Goal: Transaction & Acquisition: Purchase product/service

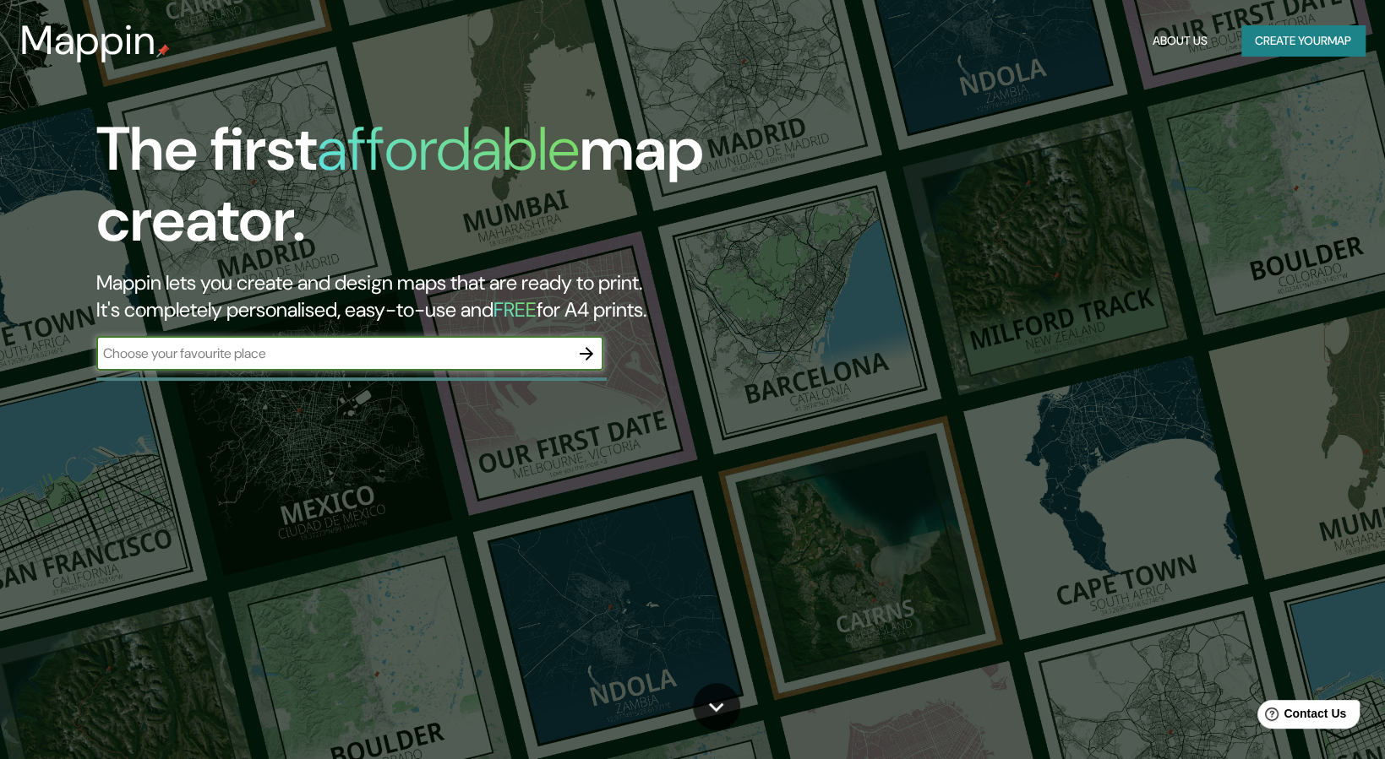
click at [356, 342] on div "​" at bounding box center [349, 354] width 507 height 34
type input "campeche"
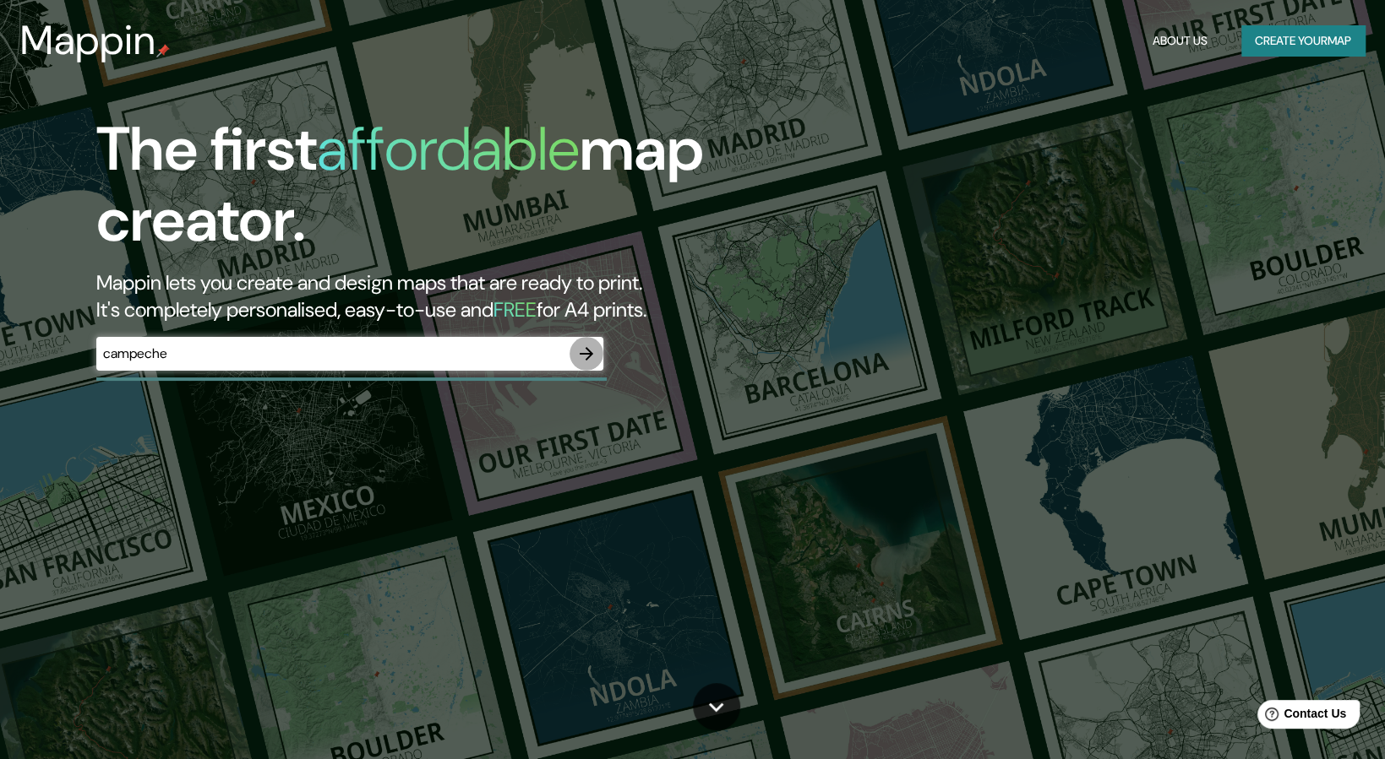
click at [582, 354] on icon "button" at bounding box center [586, 354] width 14 height 14
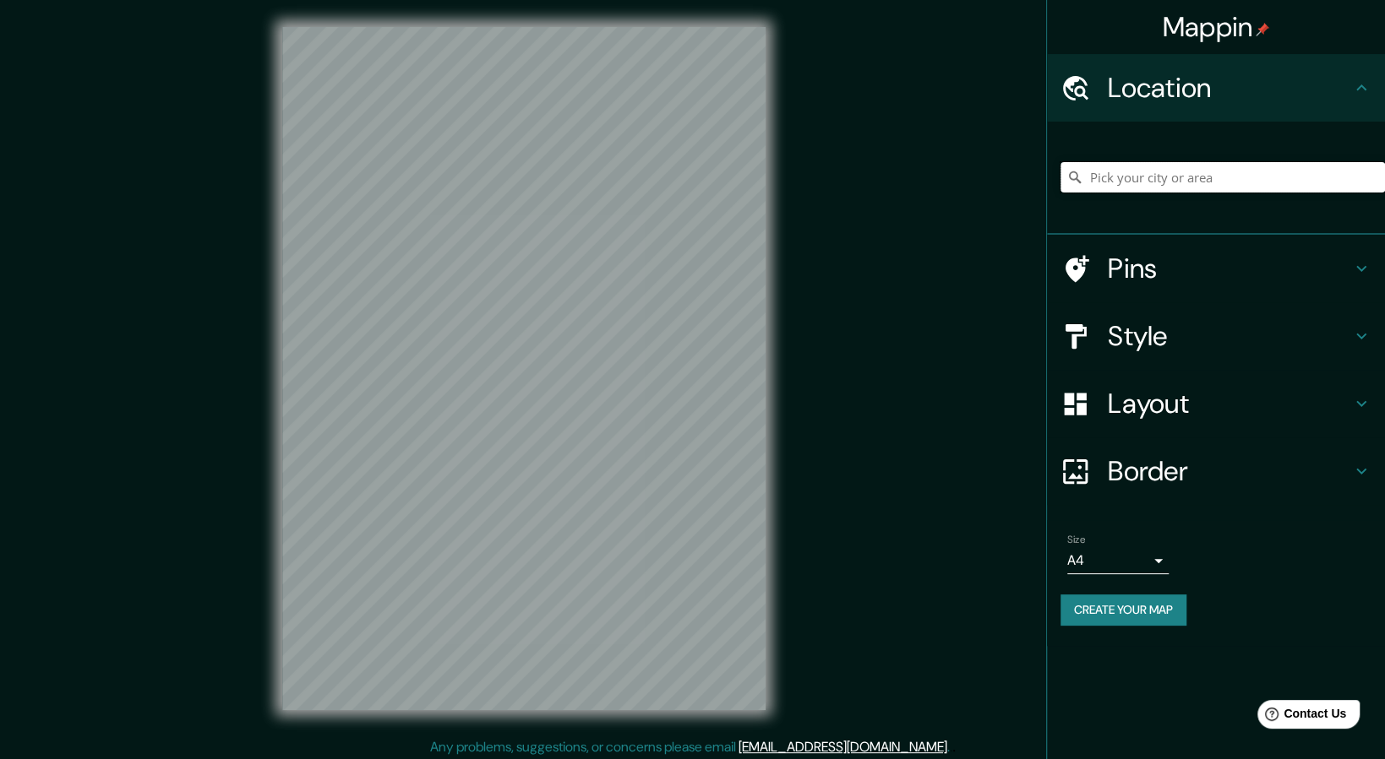
click at [1155, 182] on input "Pick your city or area" at bounding box center [1222, 177] width 324 height 30
click at [1141, 175] on input "Pick your city or area" at bounding box center [1222, 177] width 324 height 30
type input "s"
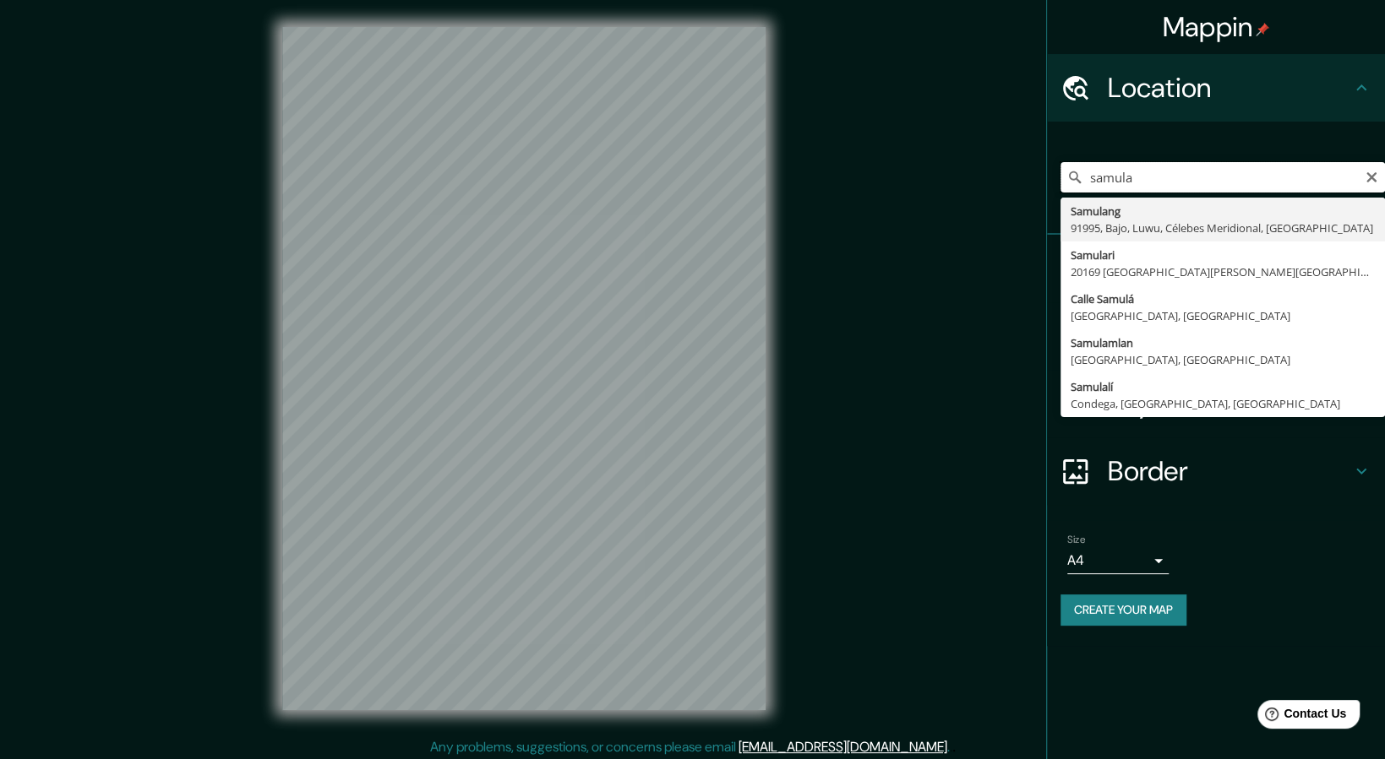
click at [1141, 178] on input "samula" at bounding box center [1222, 177] width 324 height 30
type input "Campeche, [GEOGRAPHIC_DATA], [GEOGRAPHIC_DATA]"
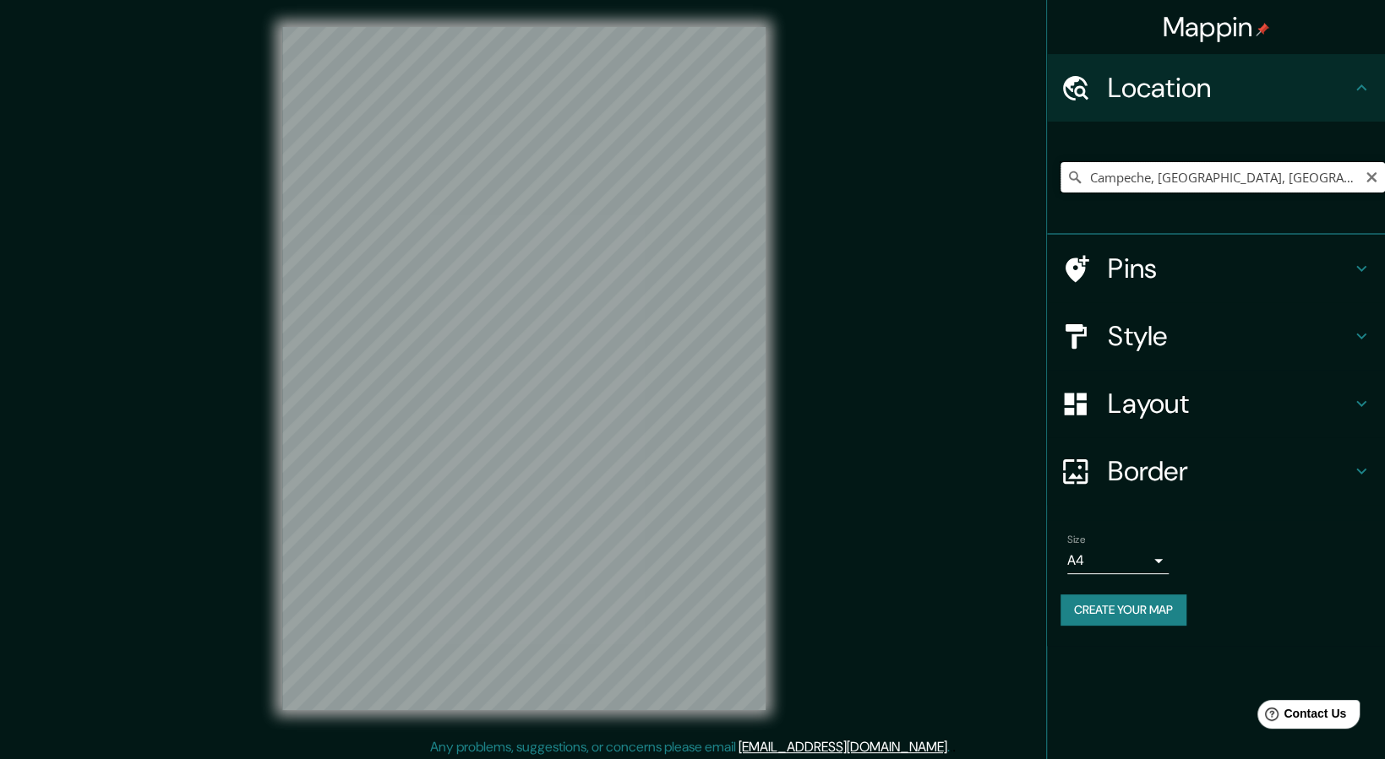
click at [1325, 173] on input "Campeche, [GEOGRAPHIC_DATA], [GEOGRAPHIC_DATA]" at bounding box center [1222, 177] width 324 height 30
click at [1216, 326] on h4 "Style" at bounding box center [1228, 336] width 243 height 34
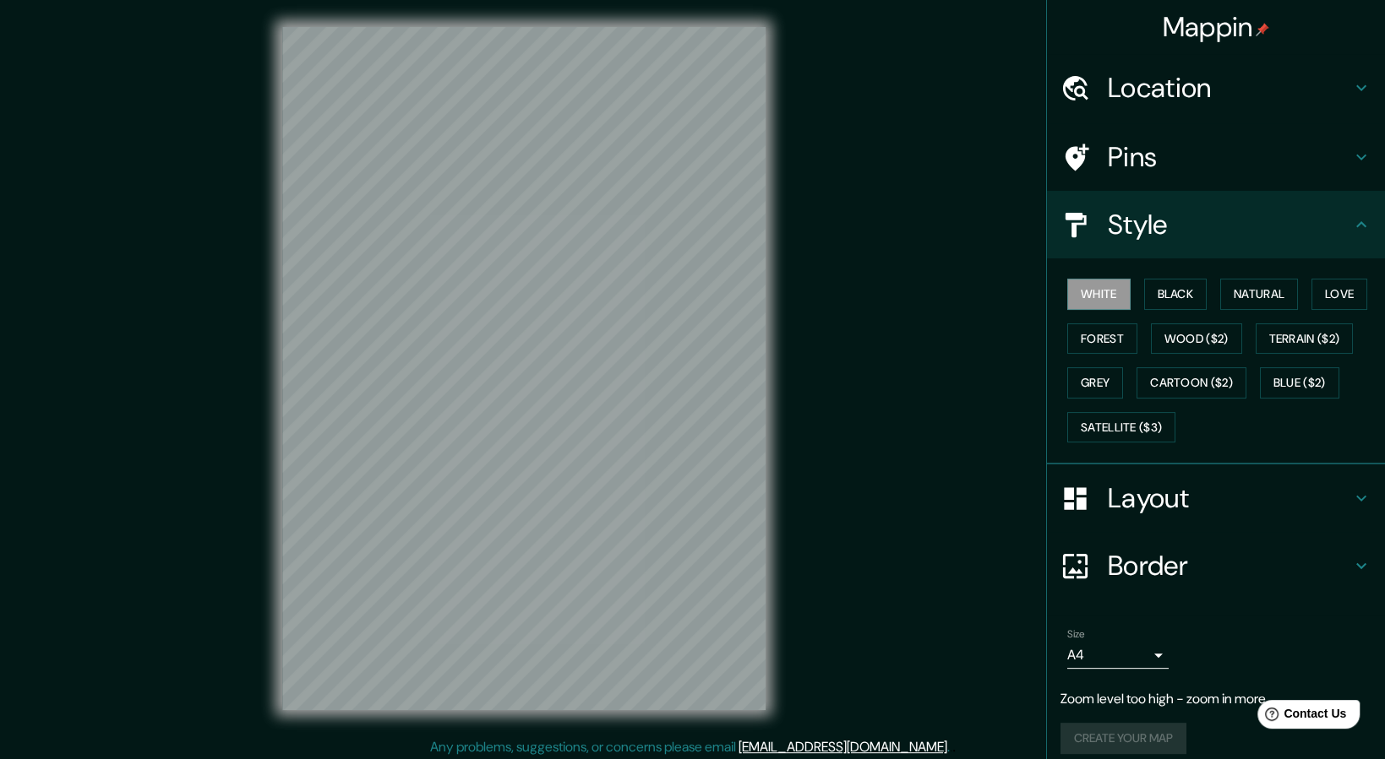
click at [955, 362] on div "Mappin Location [GEOGRAPHIC_DATA], [GEOGRAPHIC_DATA], [GEOGRAPHIC_DATA] Pins St…" at bounding box center [692, 382] width 1385 height 764
drag, startPoint x: 857, startPoint y: 531, endPoint x: 915, endPoint y: 537, distance: 58.6
click at [859, 531] on div "Mappin Location [GEOGRAPHIC_DATA], [GEOGRAPHIC_DATA], [GEOGRAPHIC_DATA] Pins St…" at bounding box center [692, 382] width 1385 height 764
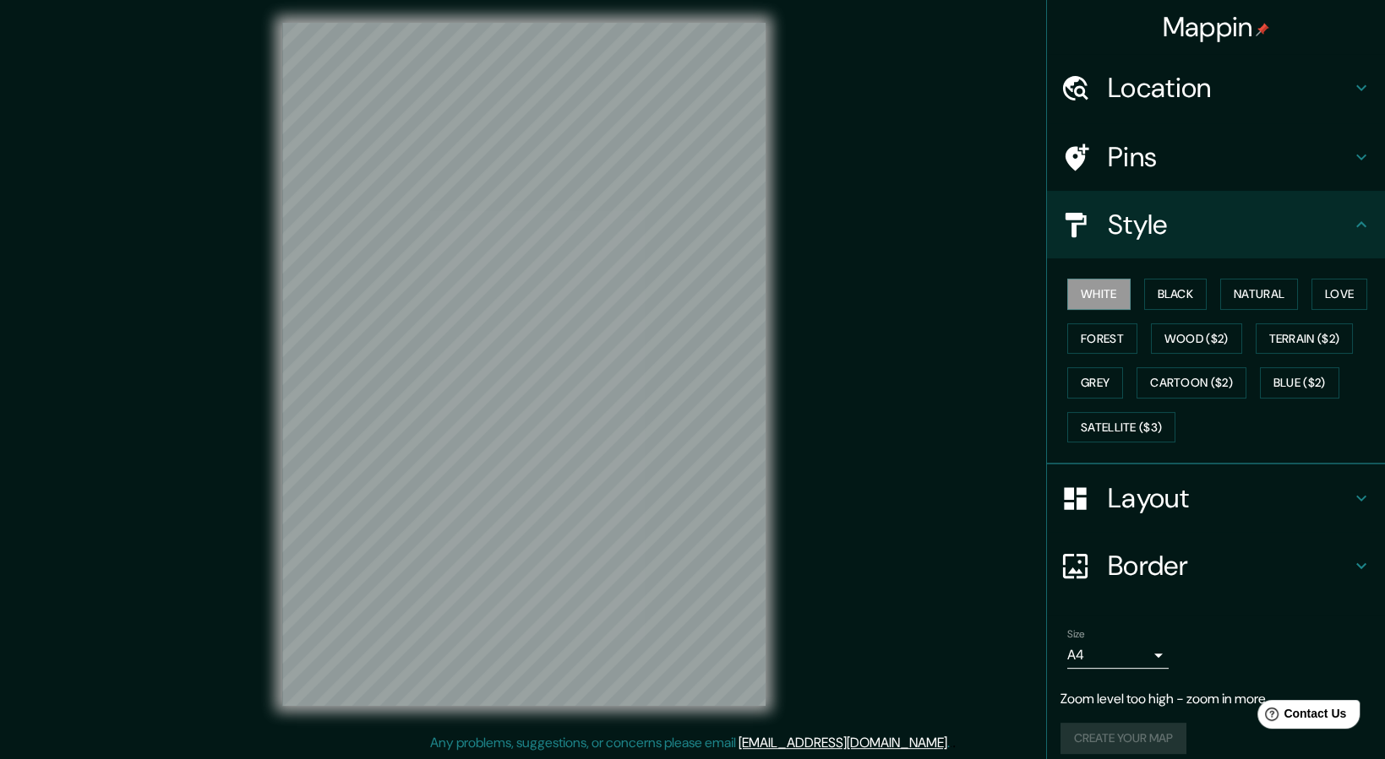
scroll to position [5, 0]
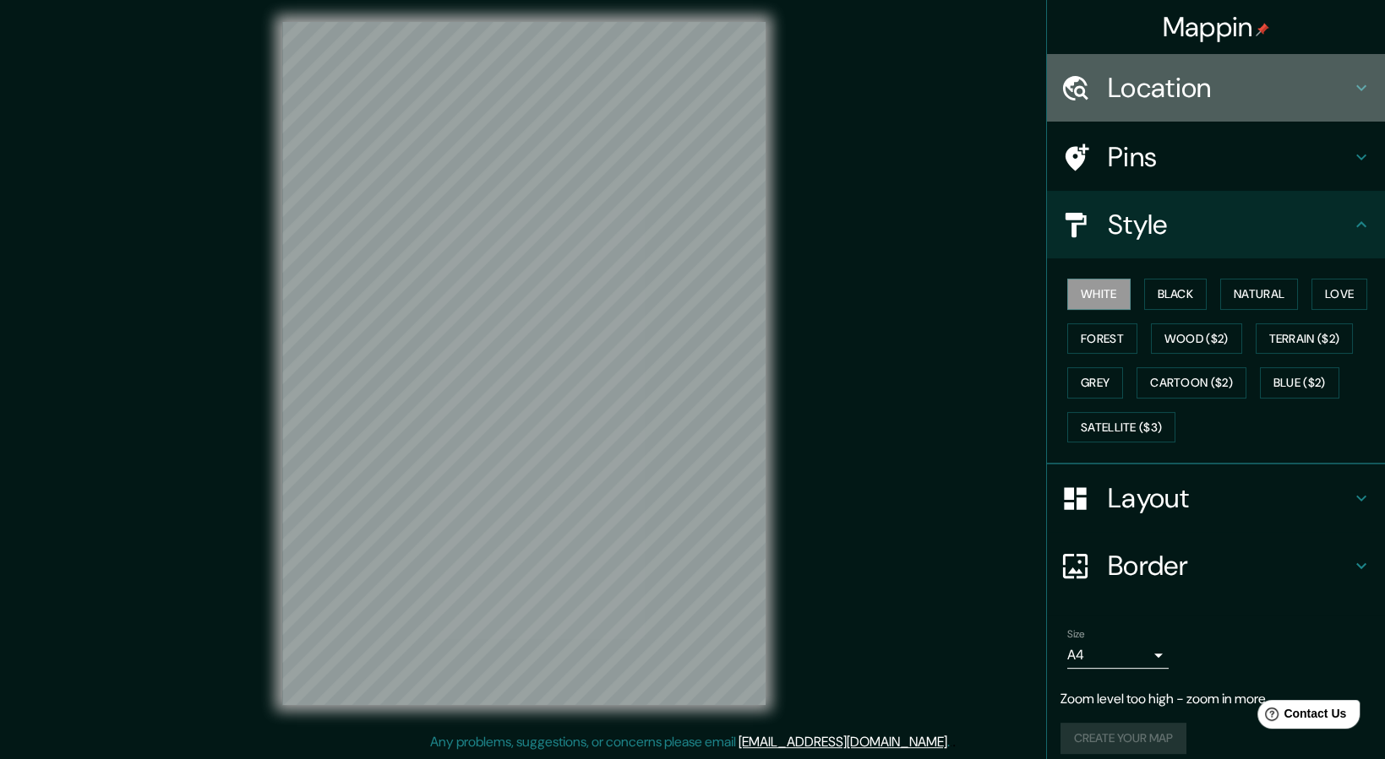
click at [1275, 82] on h4 "Location" at bounding box center [1228, 88] width 243 height 34
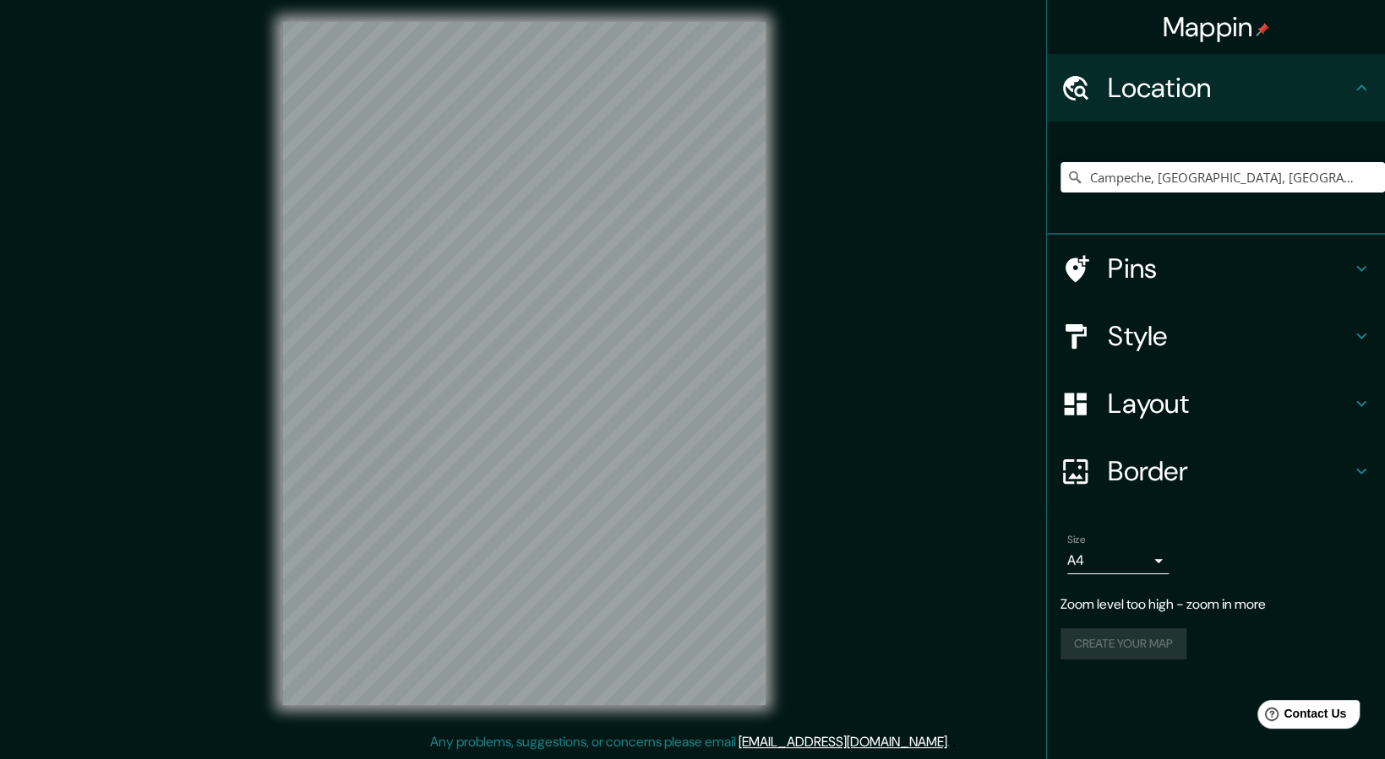
click at [1269, 79] on h4 "Location" at bounding box center [1228, 88] width 243 height 34
click at [1208, 339] on h4 "Style" at bounding box center [1228, 336] width 243 height 34
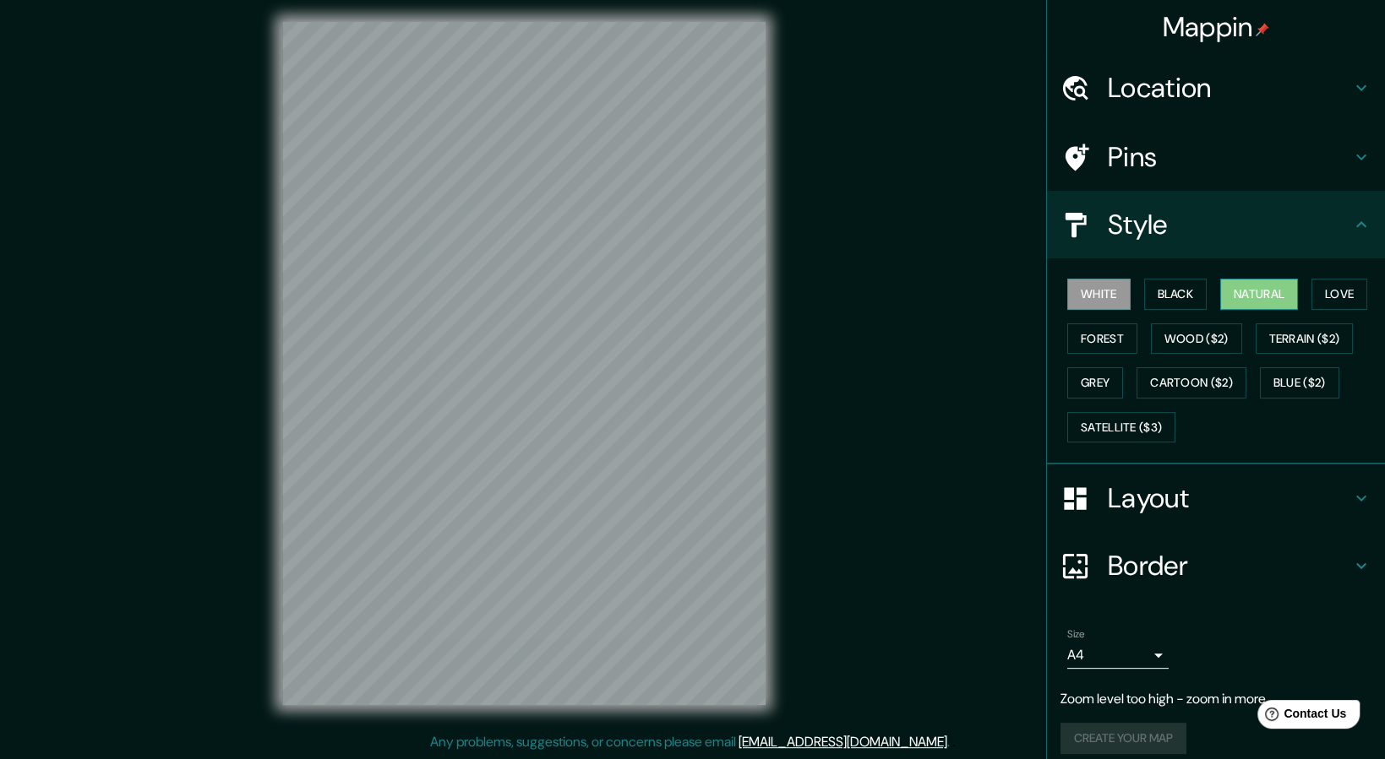
click at [1251, 295] on button "Natural" at bounding box center [1259, 294] width 78 height 31
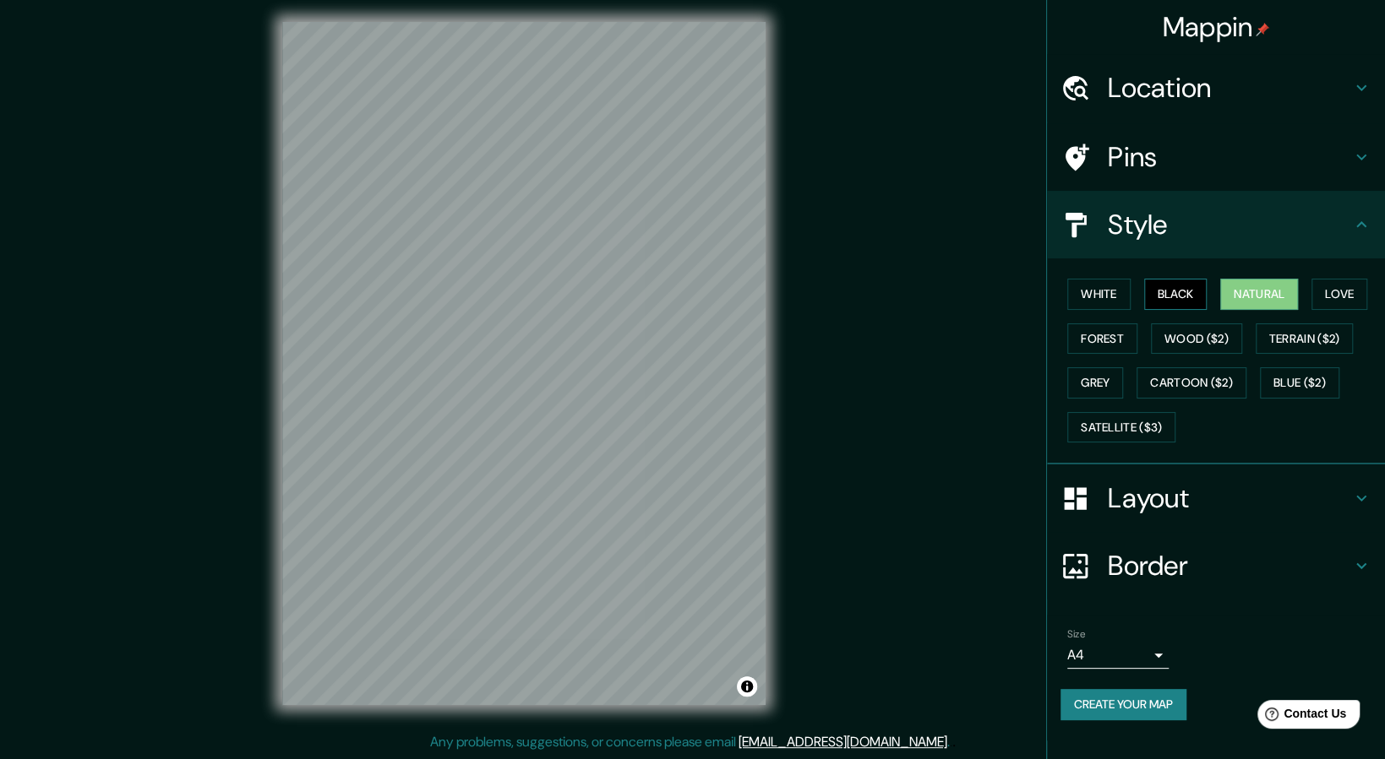
click at [1168, 290] on button "Black" at bounding box center [1175, 294] width 63 height 31
click at [1123, 296] on button "White" at bounding box center [1098, 294] width 63 height 31
click at [1118, 329] on button "Forest" at bounding box center [1102, 339] width 70 height 31
click at [1168, 341] on button "Wood ($2)" at bounding box center [1196, 339] width 91 height 31
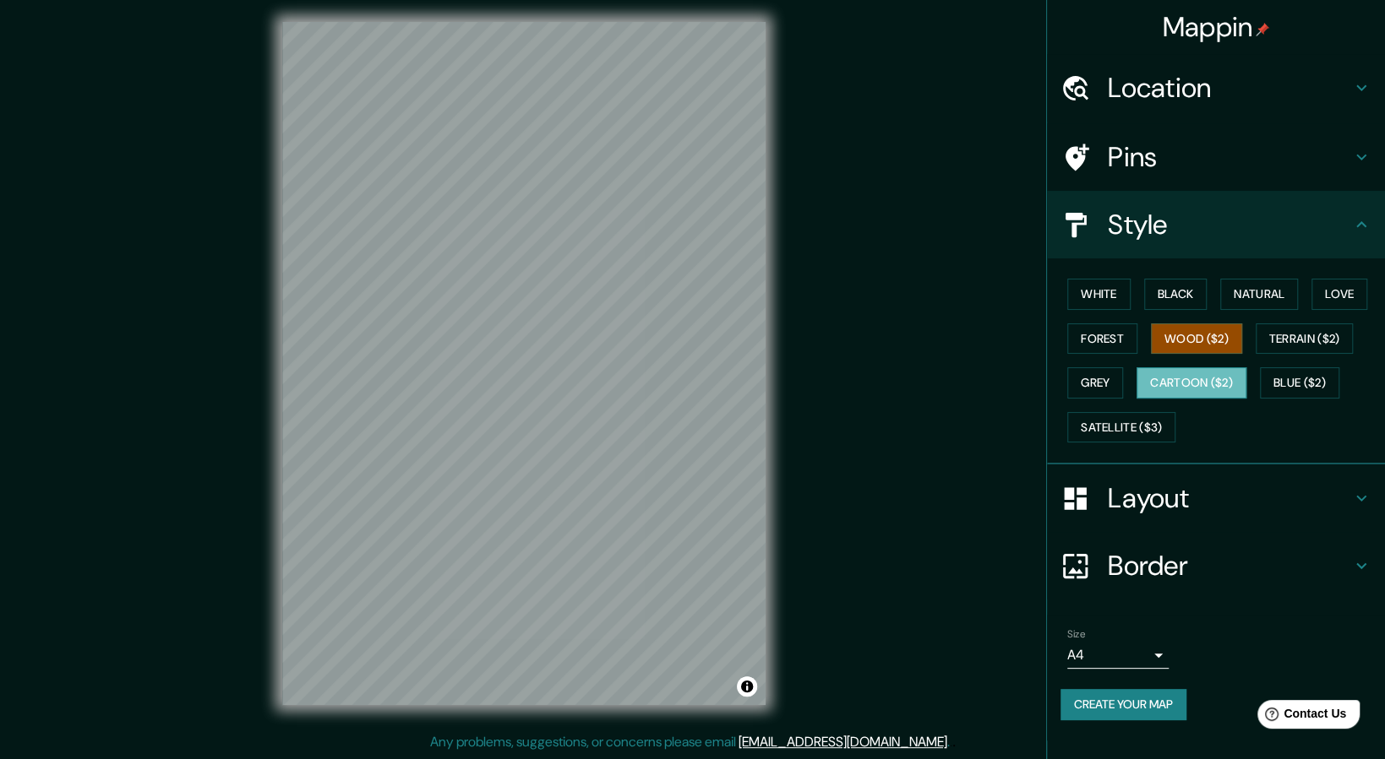
click at [1219, 378] on button "Cartoon ($2)" at bounding box center [1191, 382] width 110 height 31
click at [1294, 369] on button "Blue ($2)" at bounding box center [1298, 382] width 79 height 31
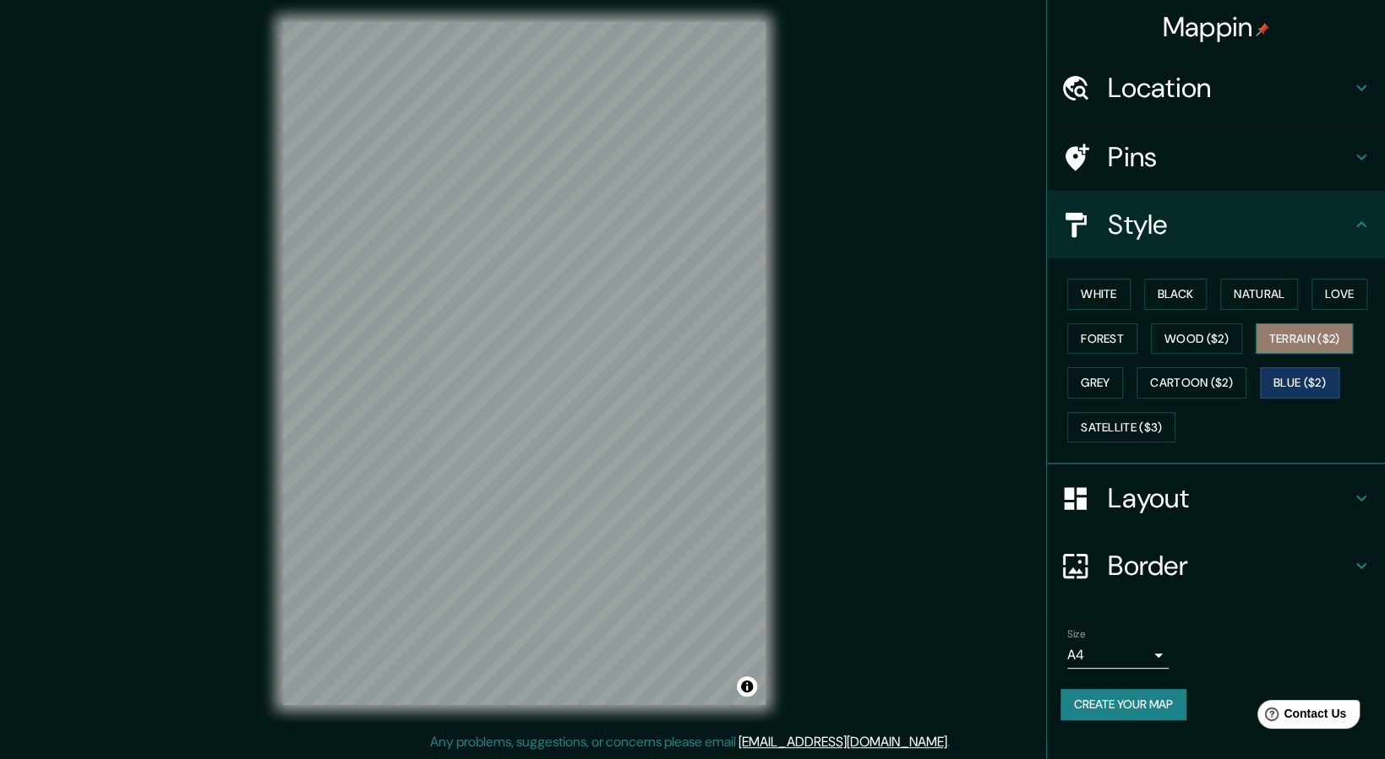
click at [1280, 345] on button "Terrain ($2)" at bounding box center [1304, 339] width 98 height 31
click at [1204, 342] on button "Wood ($2)" at bounding box center [1196, 339] width 91 height 31
click at [1267, 332] on button "Terrain ($2)" at bounding box center [1304, 339] width 98 height 31
click at [1174, 341] on button "Wood ($2)" at bounding box center [1196, 339] width 91 height 31
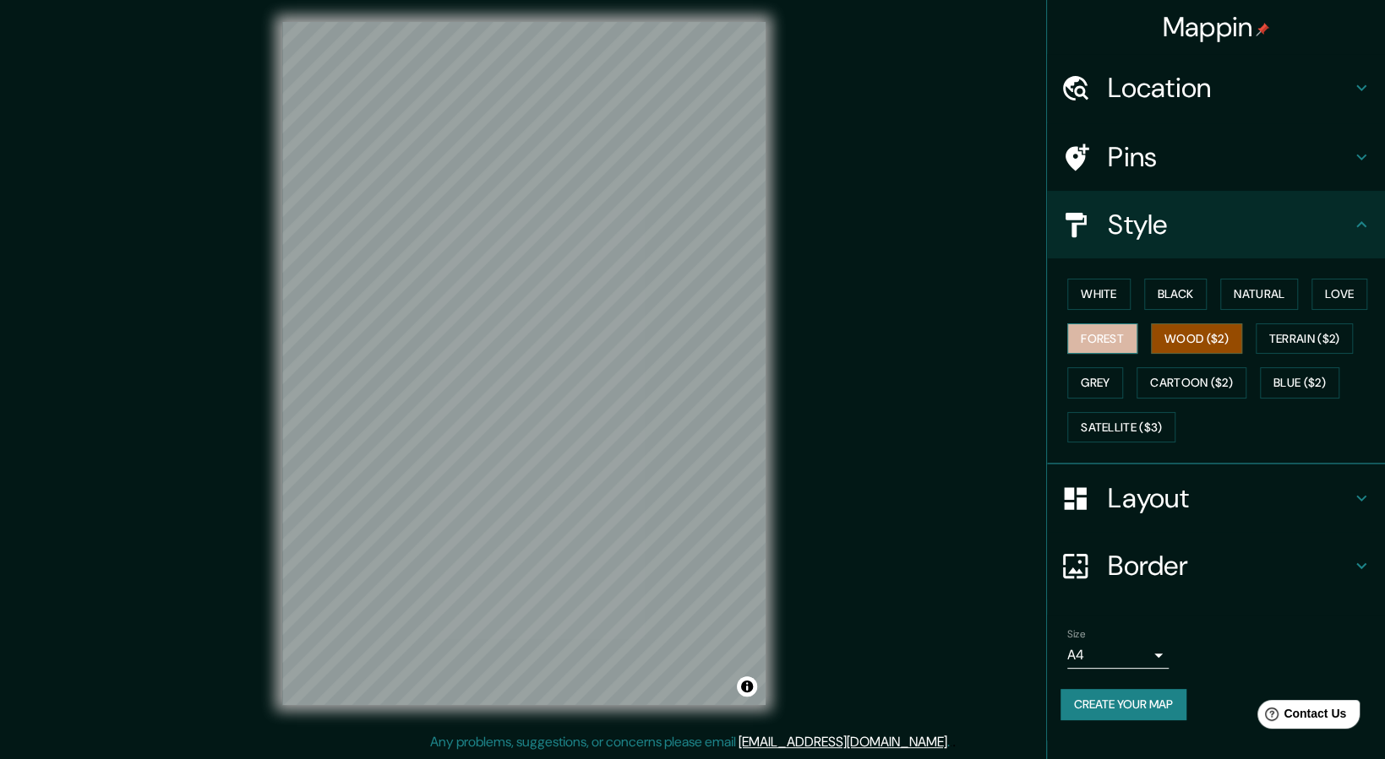
click at [1110, 344] on button "Forest" at bounding box center [1102, 339] width 70 height 31
click at [1118, 416] on button "Satellite ($3)" at bounding box center [1121, 427] width 108 height 31
click at [1174, 324] on button "Wood ($2)" at bounding box center [1196, 339] width 91 height 31
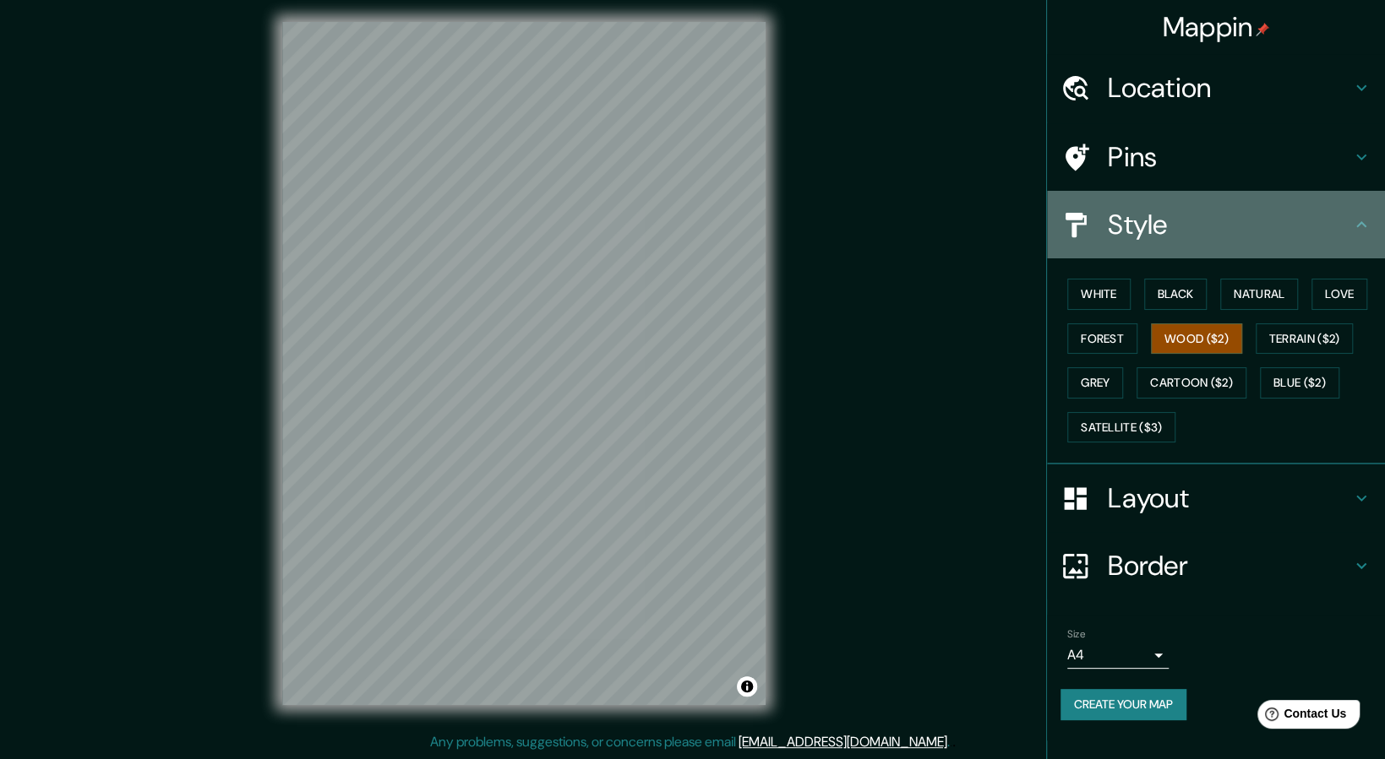
click at [1232, 217] on h4 "Style" at bounding box center [1228, 225] width 243 height 34
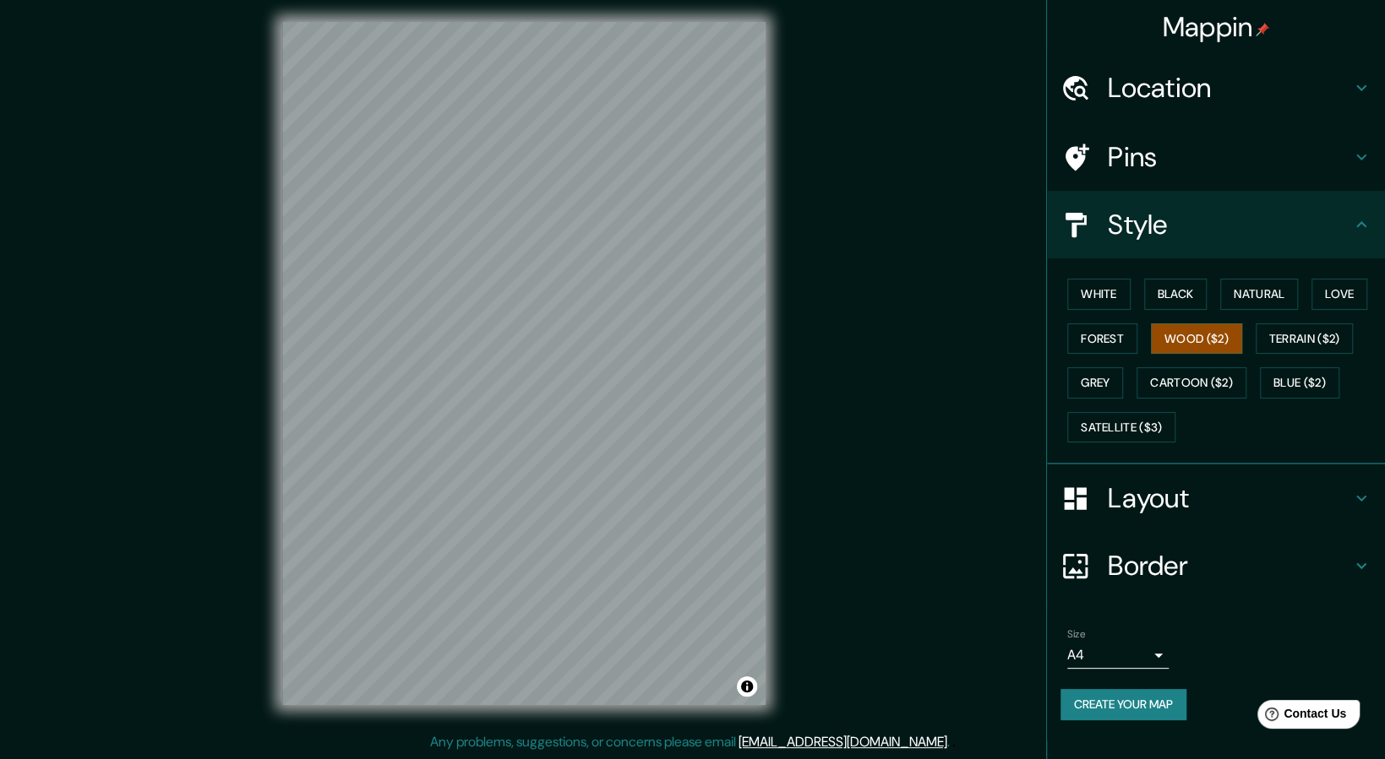
click at [1329, 167] on h4 "Pins" at bounding box center [1228, 157] width 243 height 34
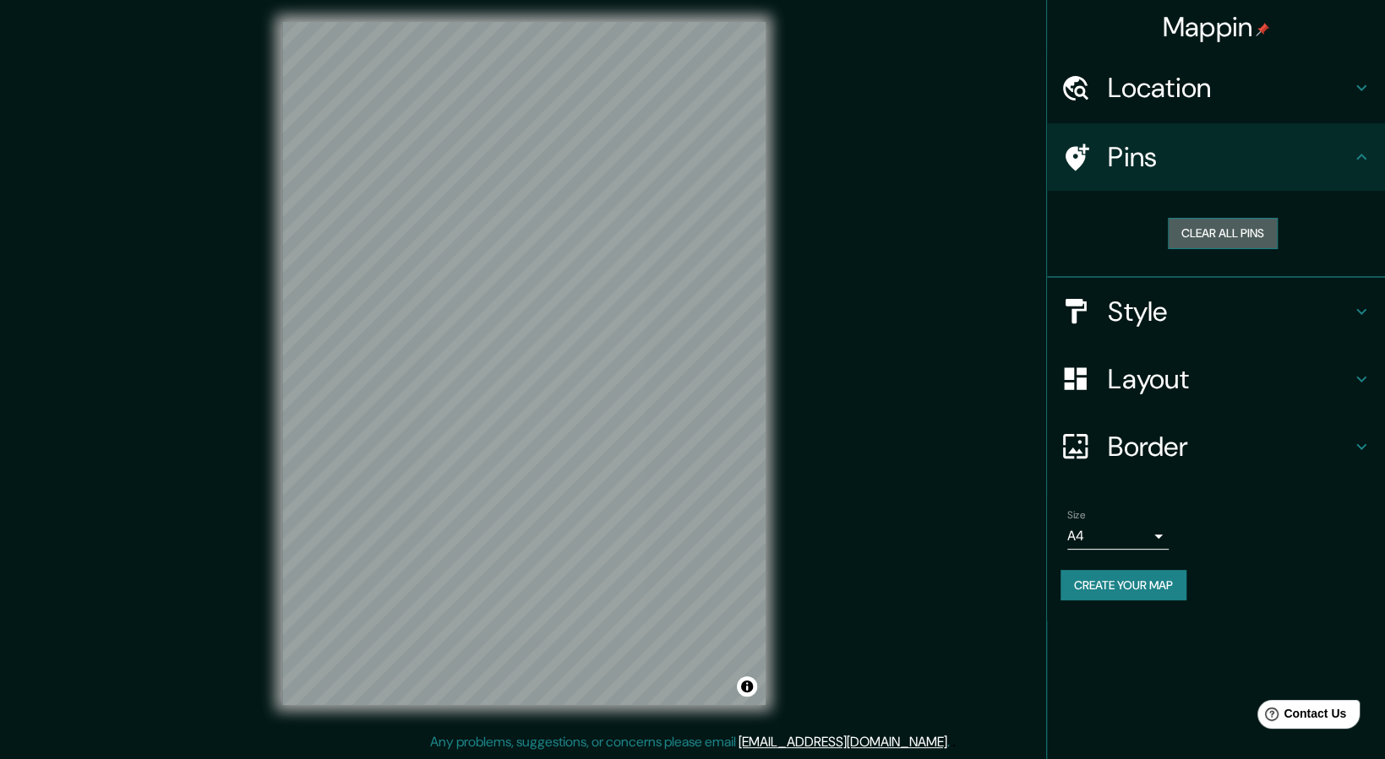
click at [1234, 230] on button "Clear all pins" at bounding box center [1222, 233] width 110 height 31
click at [1222, 378] on h4 "Layout" at bounding box center [1228, 379] width 243 height 34
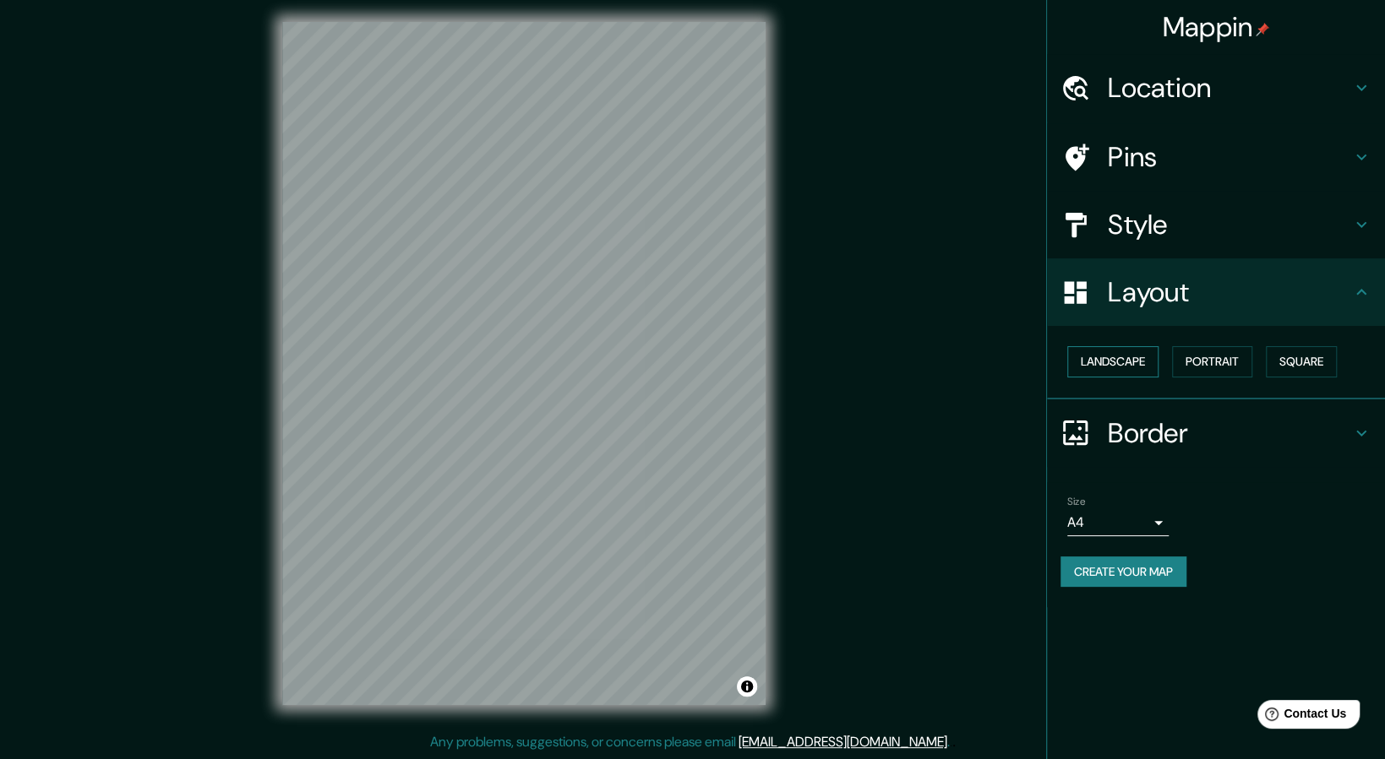
click at [1136, 353] on button "Landscape" at bounding box center [1112, 361] width 91 height 31
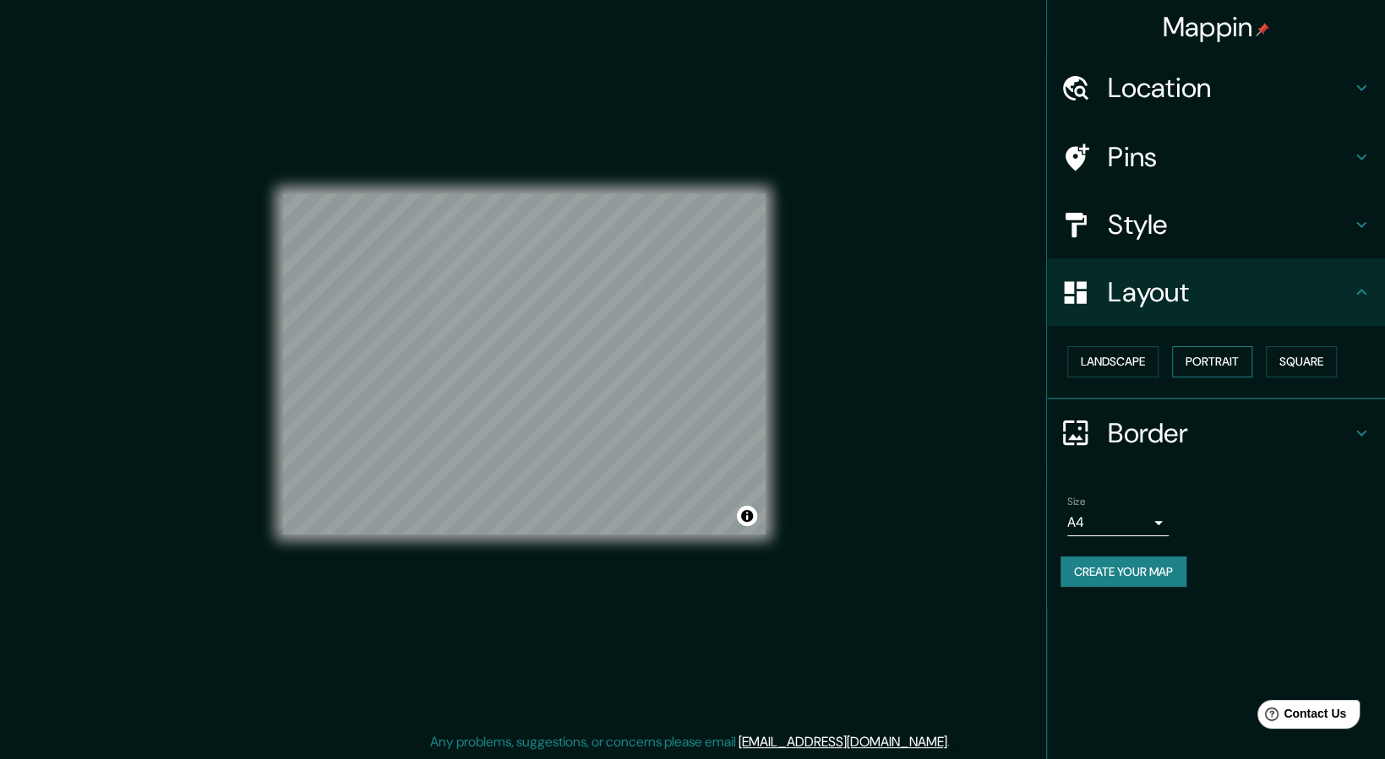
click at [1204, 356] on button "Portrait" at bounding box center [1212, 361] width 80 height 31
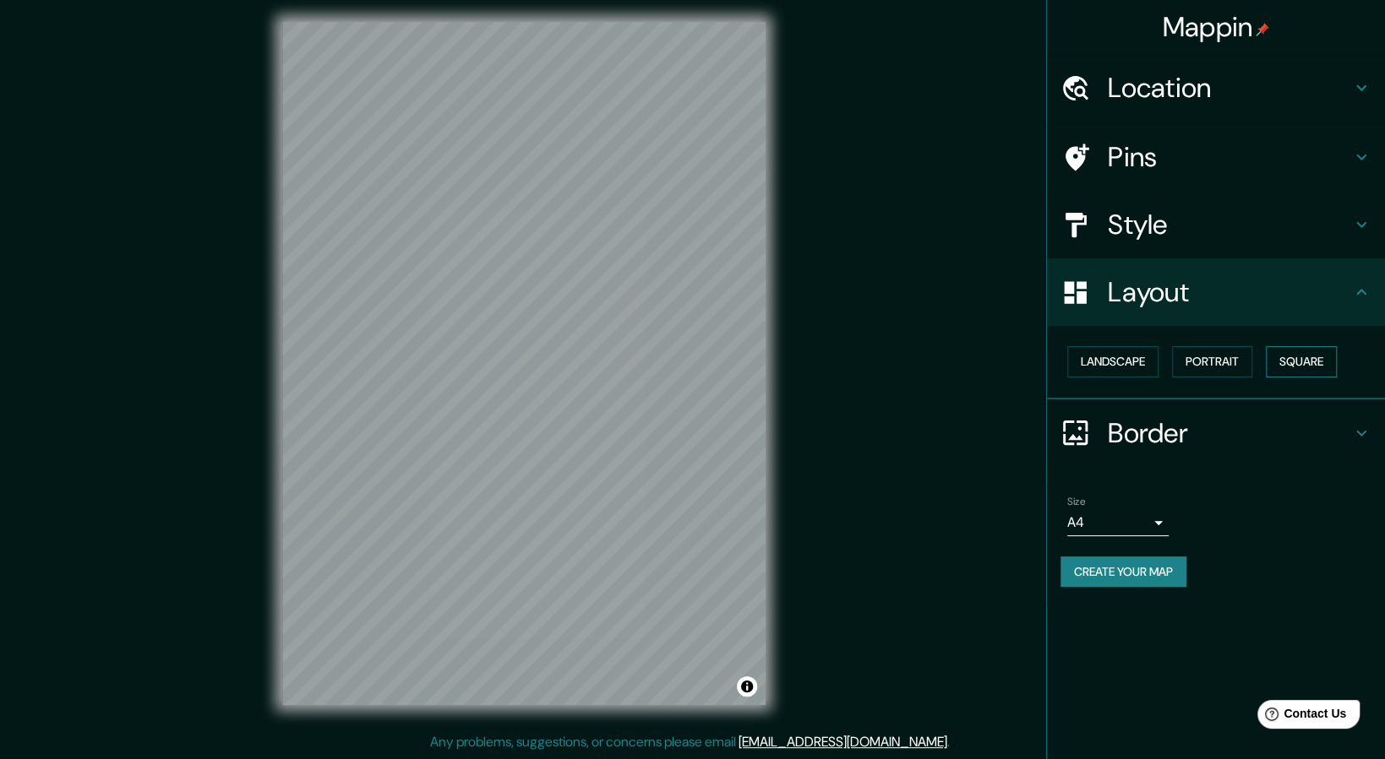
click at [1275, 361] on button "Square" at bounding box center [1300, 361] width 71 height 31
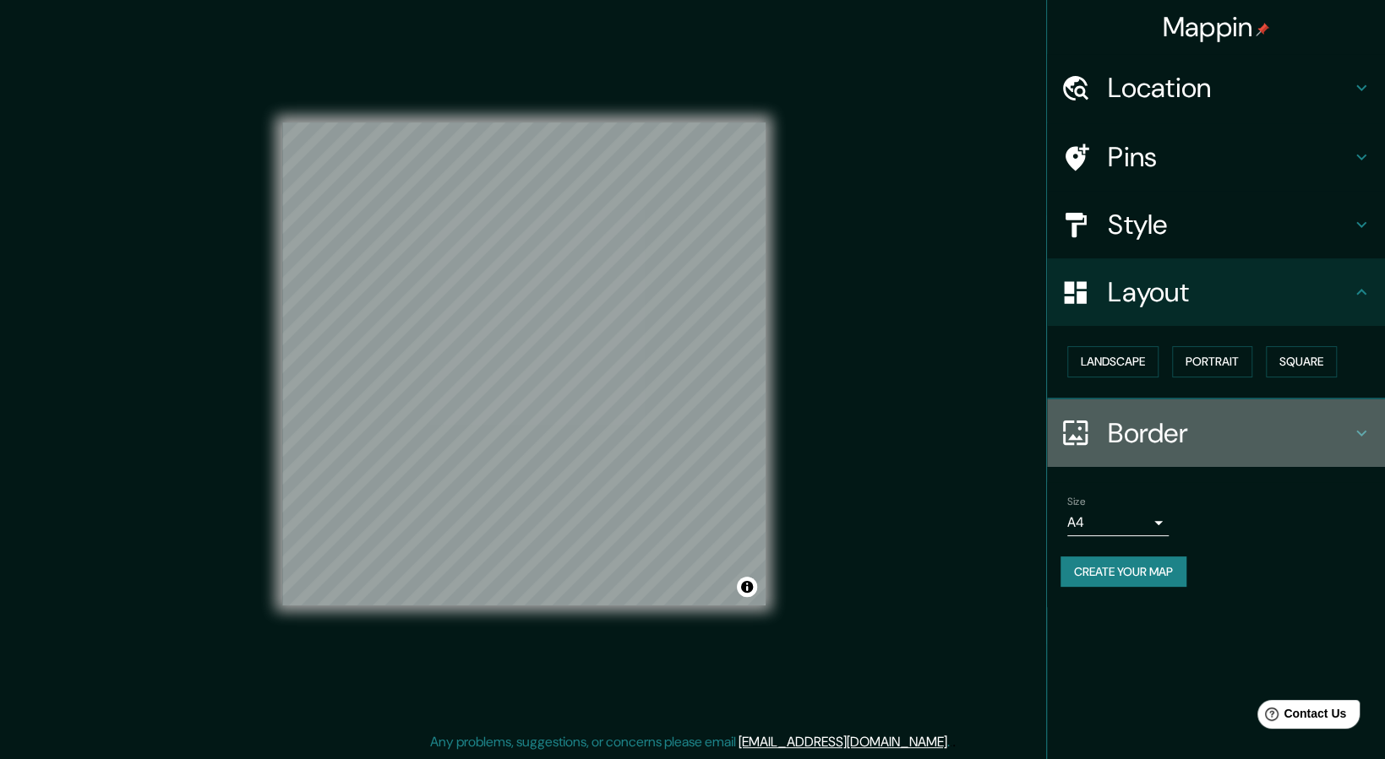
click at [1258, 435] on h4 "Border" at bounding box center [1228, 433] width 243 height 34
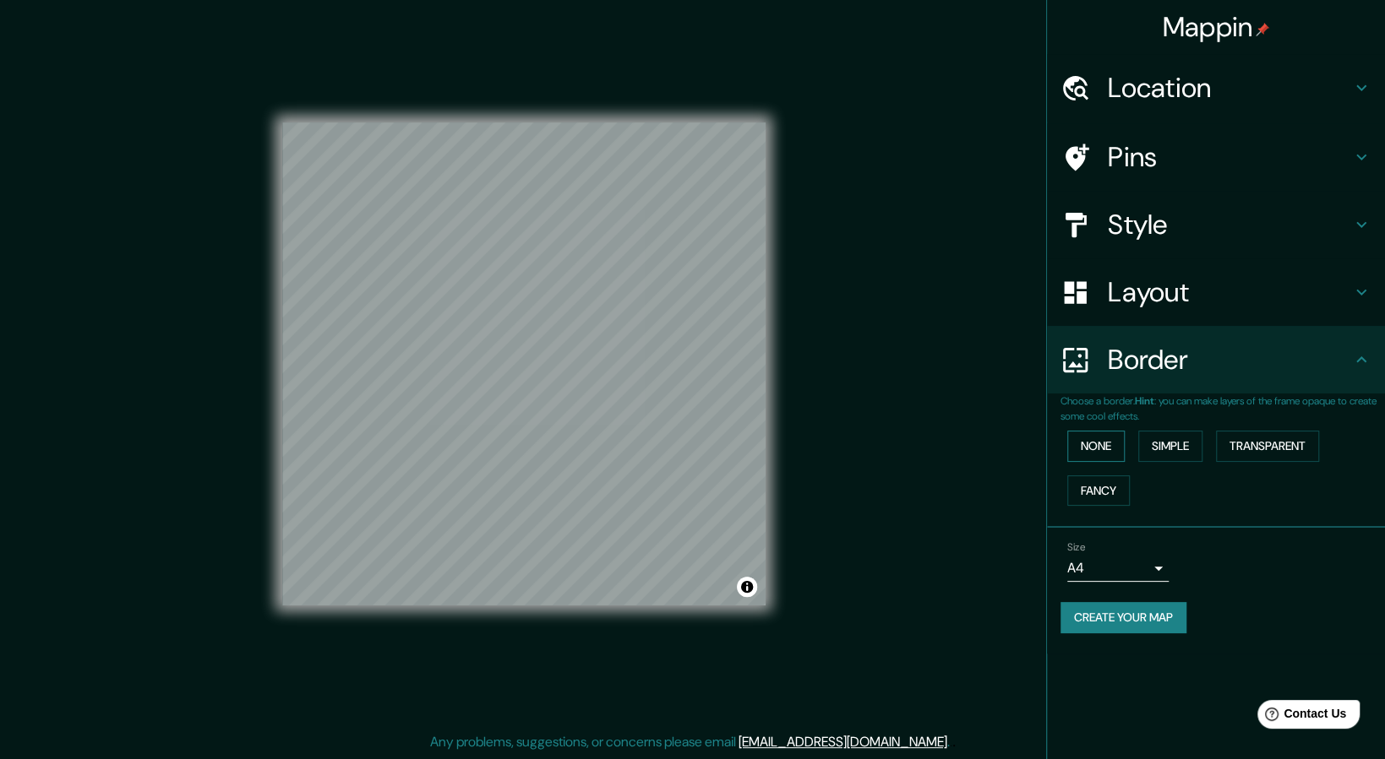
click at [1104, 443] on button "None" at bounding box center [1095, 446] width 57 height 31
click at [1108, 489] on button "Fancy" at bounding box center [1098, 491] width 63 height 31
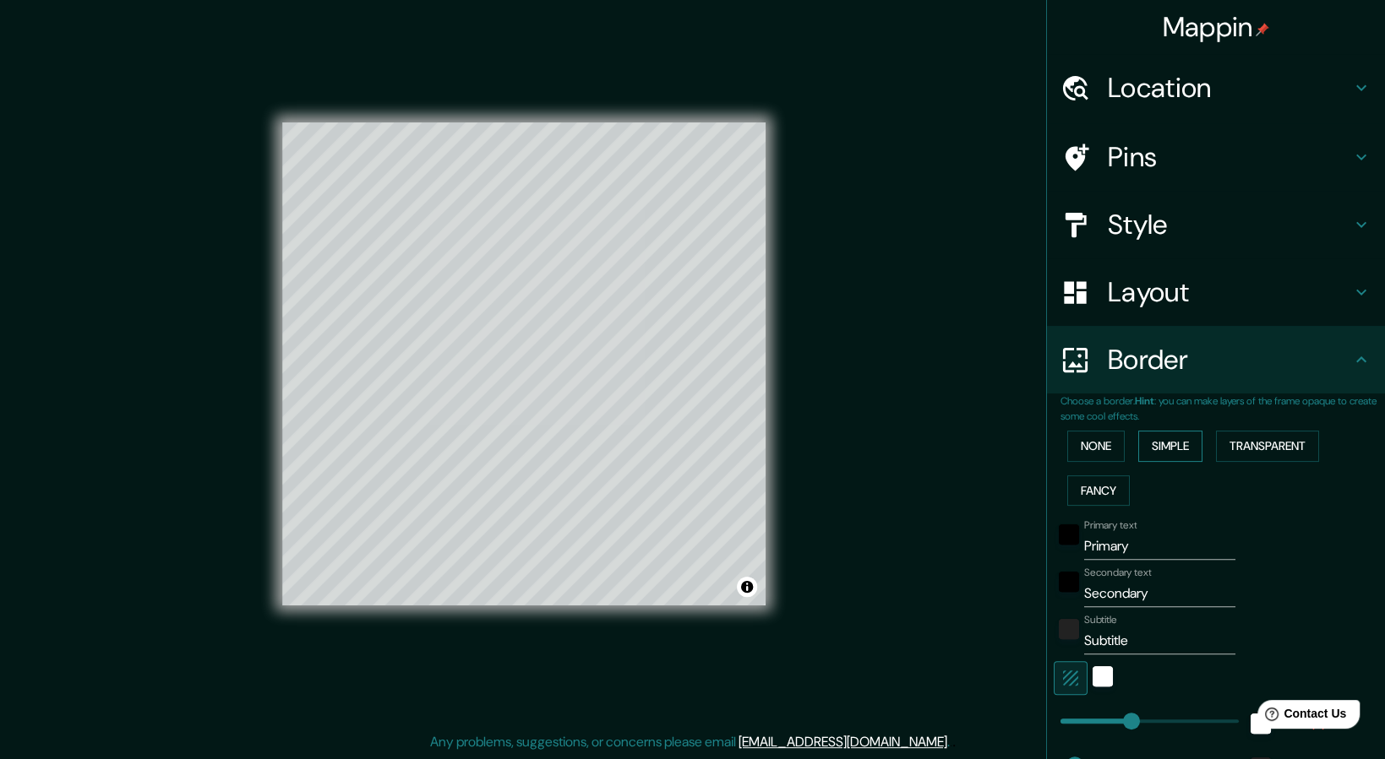
click at [1138, 447] on button "Simple" at bounding box center [1170, 446] width 64 height 31
click at [1092, 442] on button "None" at bounding box center [1095, 446] width 57 height 31
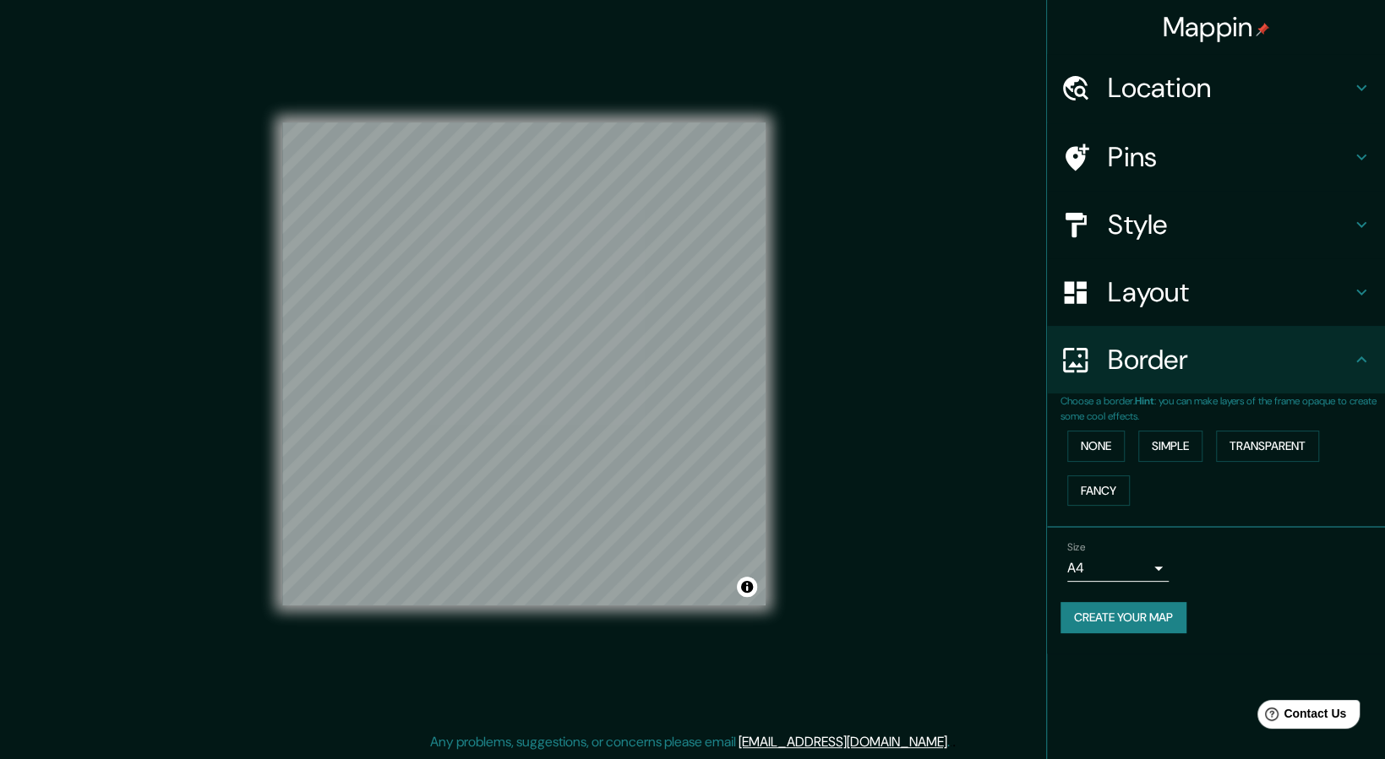
scroll to position [0, 0]
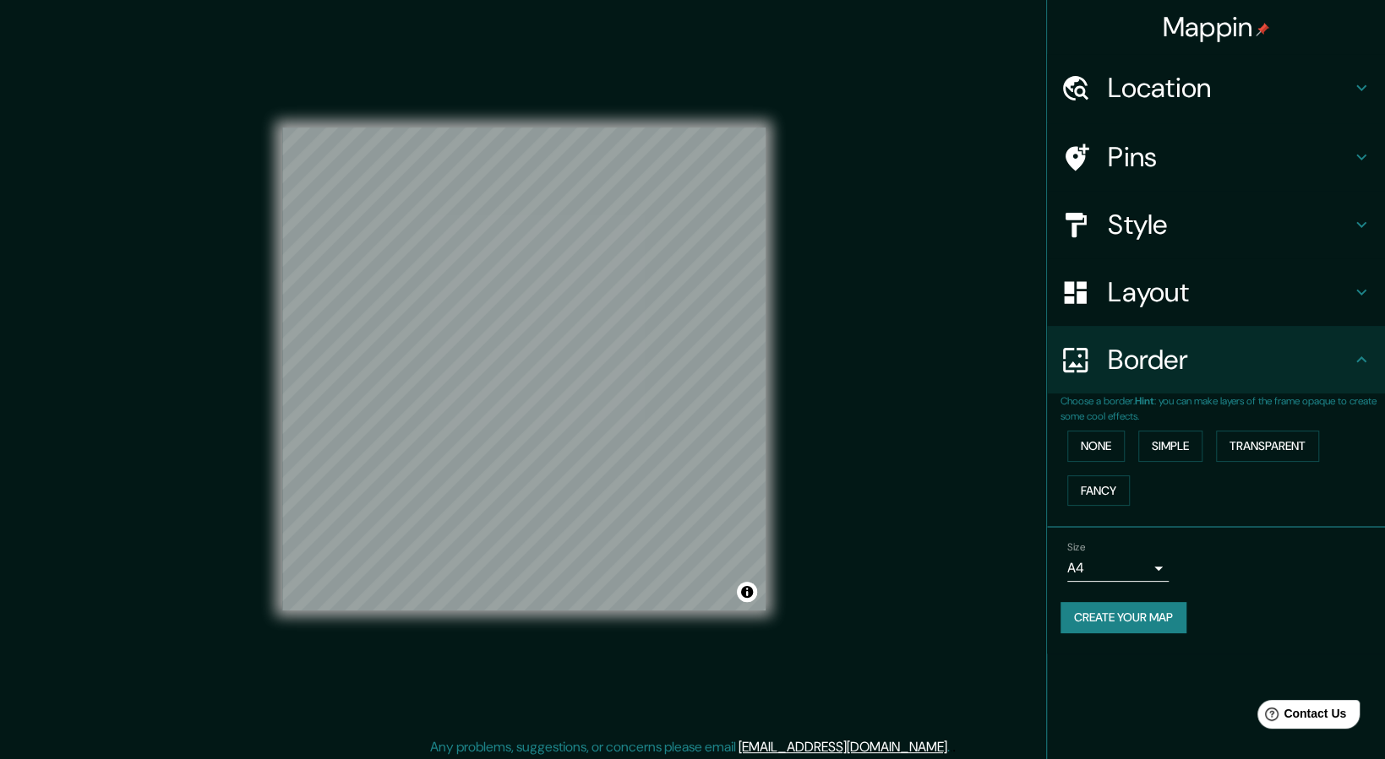
click at [857, 360] on div "Mappin Location [GEOGRAPHIC_DATA], [GEOGRAPHIC_DATA], [GEOGRAPHIC_DATA] Pins St…" at bounding box center [692, 382] width 1385 height 764
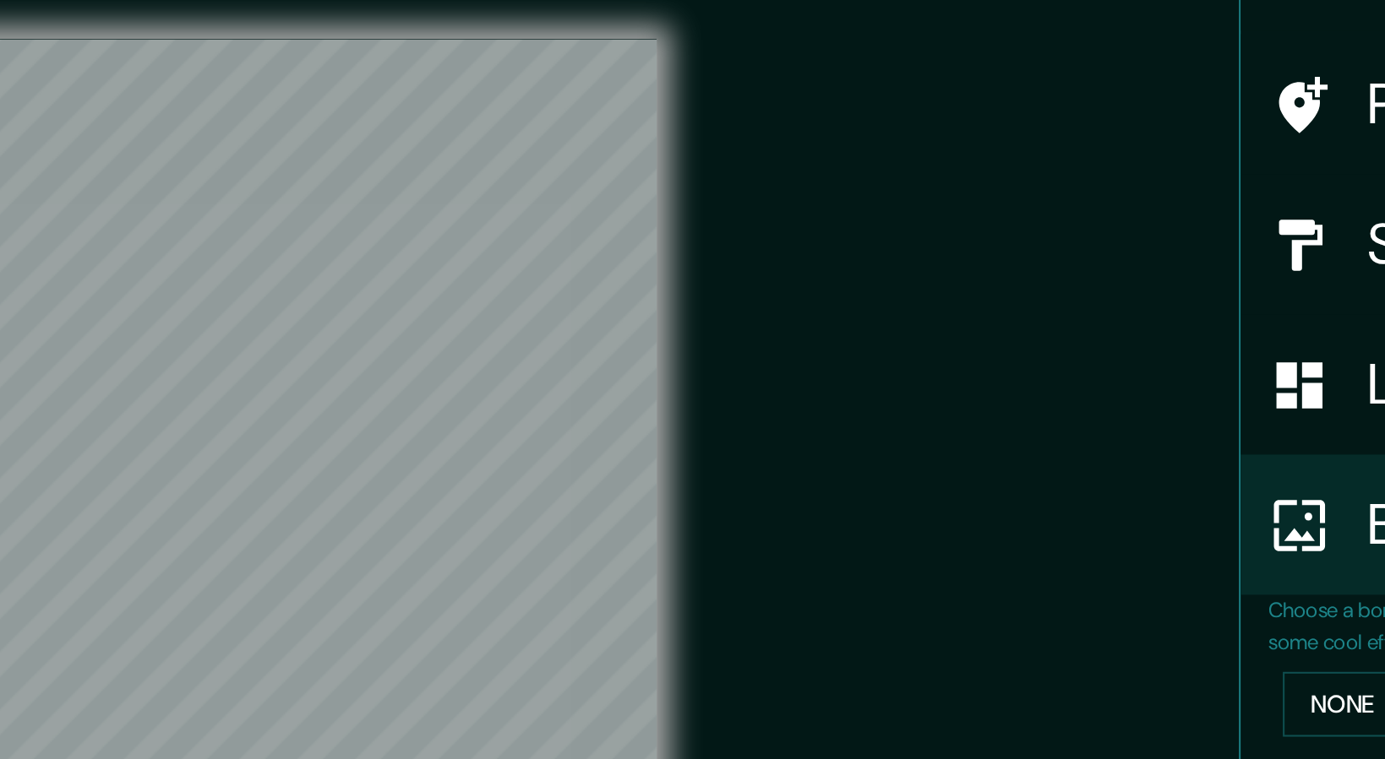
scroll to position [2, 0]
